Goal: Transaction & Acquisition: Obtain resource

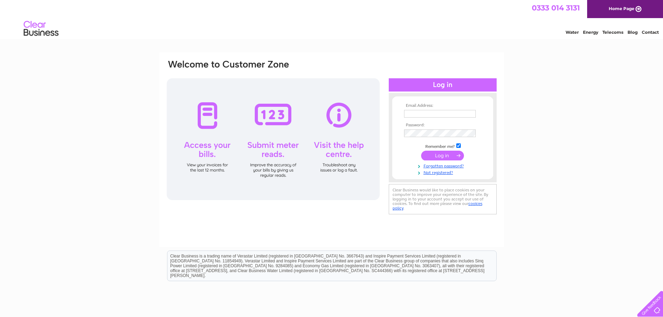
click at [415, 114] on input "text" at bounding box center [440, 114] width 72 height 8
type input "info@moura-restaurant.co.uk"
click at [421, 151] on input "submit" at bounding box center [442, 156] width 43 height 10
click at [436, 157] on input "submit" at bounding box center [442, 156] width 43 height 10
click at [448, 158] on input "submit" at bounding box center [442, 156] width 43 height 10
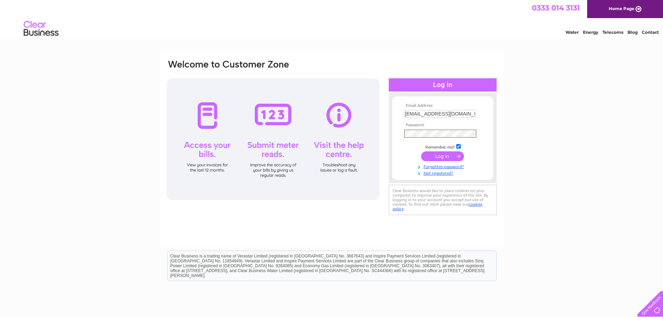
click at [383, 129] on div "Email Address: info@moura-restaurant.co.uk Password:" at bounding box center [331, 138] width 331 height 158
click at [421, 151] on input "submit" at bounding box center [442, 156] width 43 height 10
click at [446, 154] on input "submit" at bounding box center [442, 156] width 43 height 10
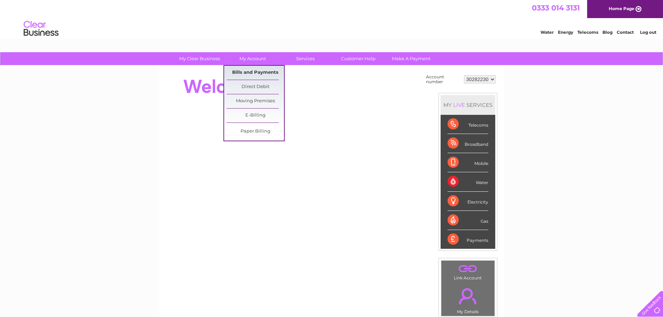
click at [254, 71] on link "Bills and Payments" at bounding box center [255, 73] width 57 height 14
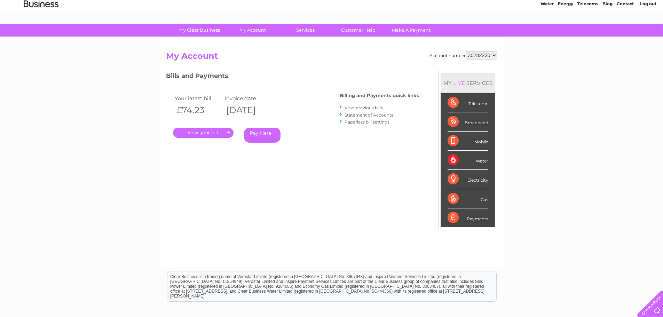
scroll to position [26, 0]
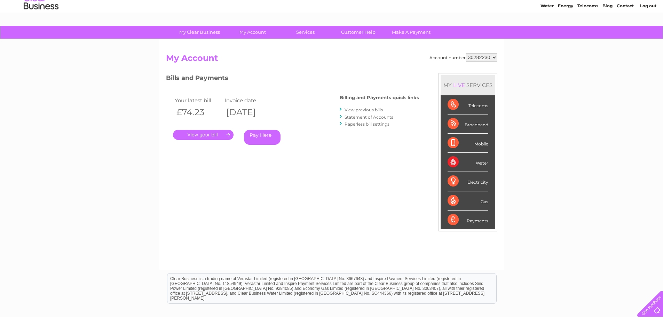
click at [482, 60] on select "30282230" at bounding box center [482, 57] width 32 height 8
click at [356, 139] on div "Bills and Payments Billing and Payments quick links View previous bills Stateme…" at bounding box center [292, 114] width 253 height 82
click at [369, 109] on link "View previous bills" at bounding box center [364, 109] width 38 height 5
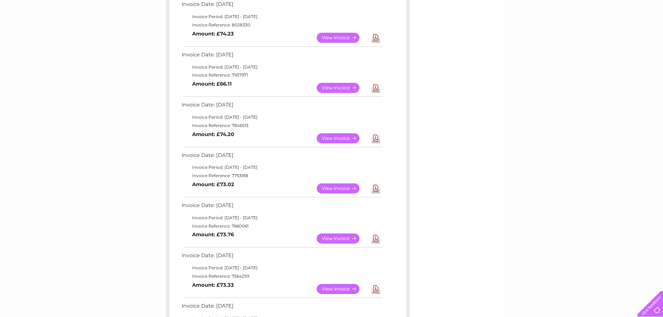
scroll to position [127, 0]
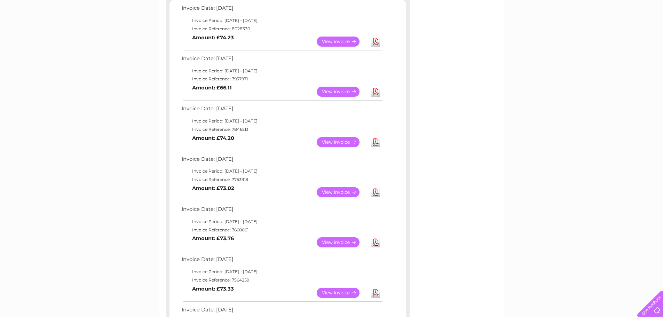
click at [375, 191] on link "Download" at bounding box center [375, 192] width 9 height 10
click at [376, 145] on link "Download" at bounding box center [375, 142] width 9 height 10
click at [376, 93] on link "Download" at bounding box center [375, 92] width 9 height 10
click at [375, 40] on link "Download" at bounding box center [375, 42] width 9 height 10
